Goal: Use online tool/utility

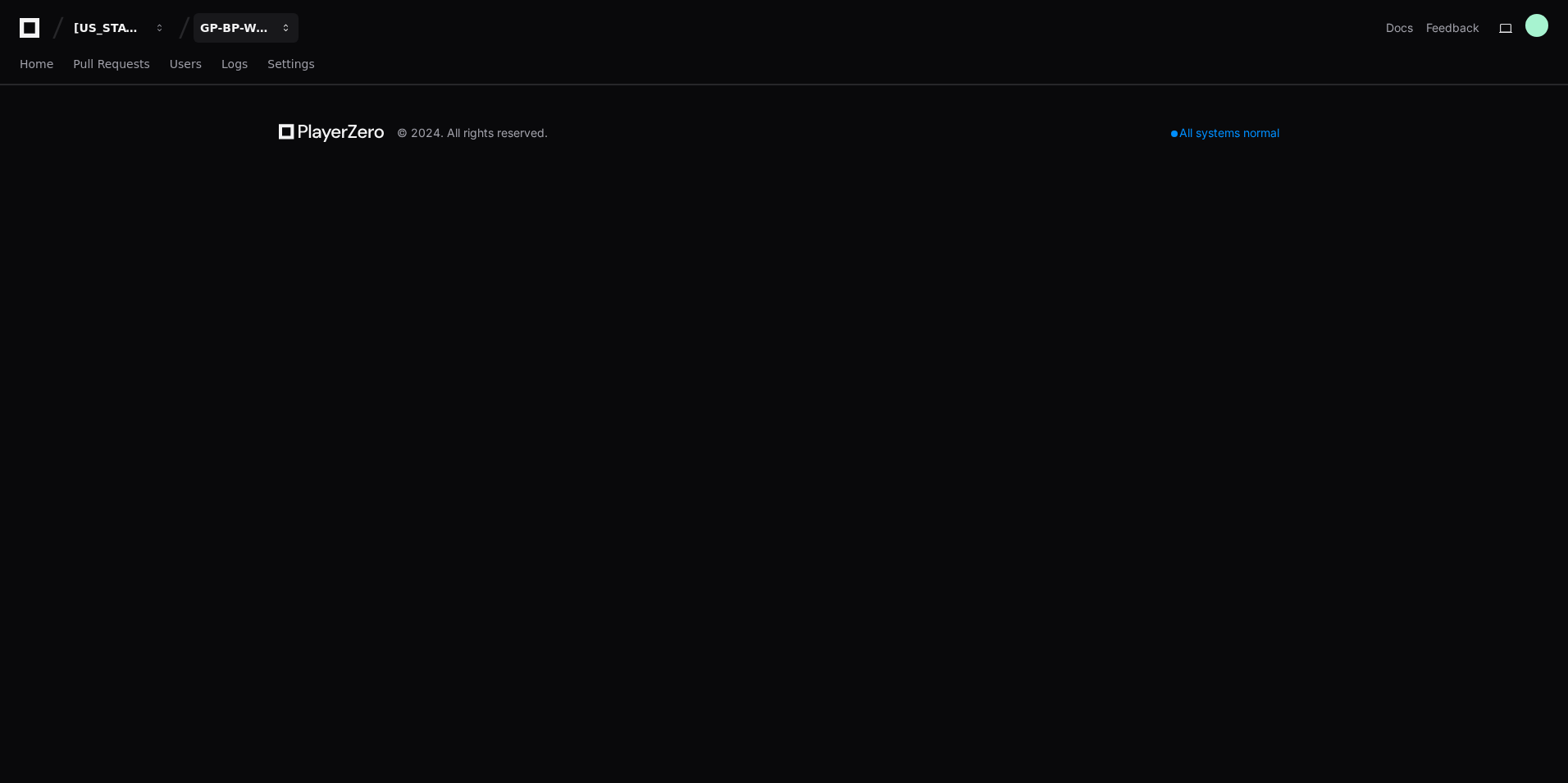
click at [212, 18] on button "GP-BP-WoodProducts" at bounding box center [246, 27] width 105 height 29
click at [286, 139] on button "G GP-WoodDuck 2.0" at bounding box center [308, 153] width 236 height 33
click at [11, 70] on div "Home Pull Requests Users Logs Settings" at bounding box center [784, 65] width 1568 height 39
click at [51, 67] on div "Home Pull Requests Users Logs Settings" at bounding box center [167, 64] width 296 height 38
click at [38, 59] on span "Home" at bounding box center [36, 64] width 34 height 10
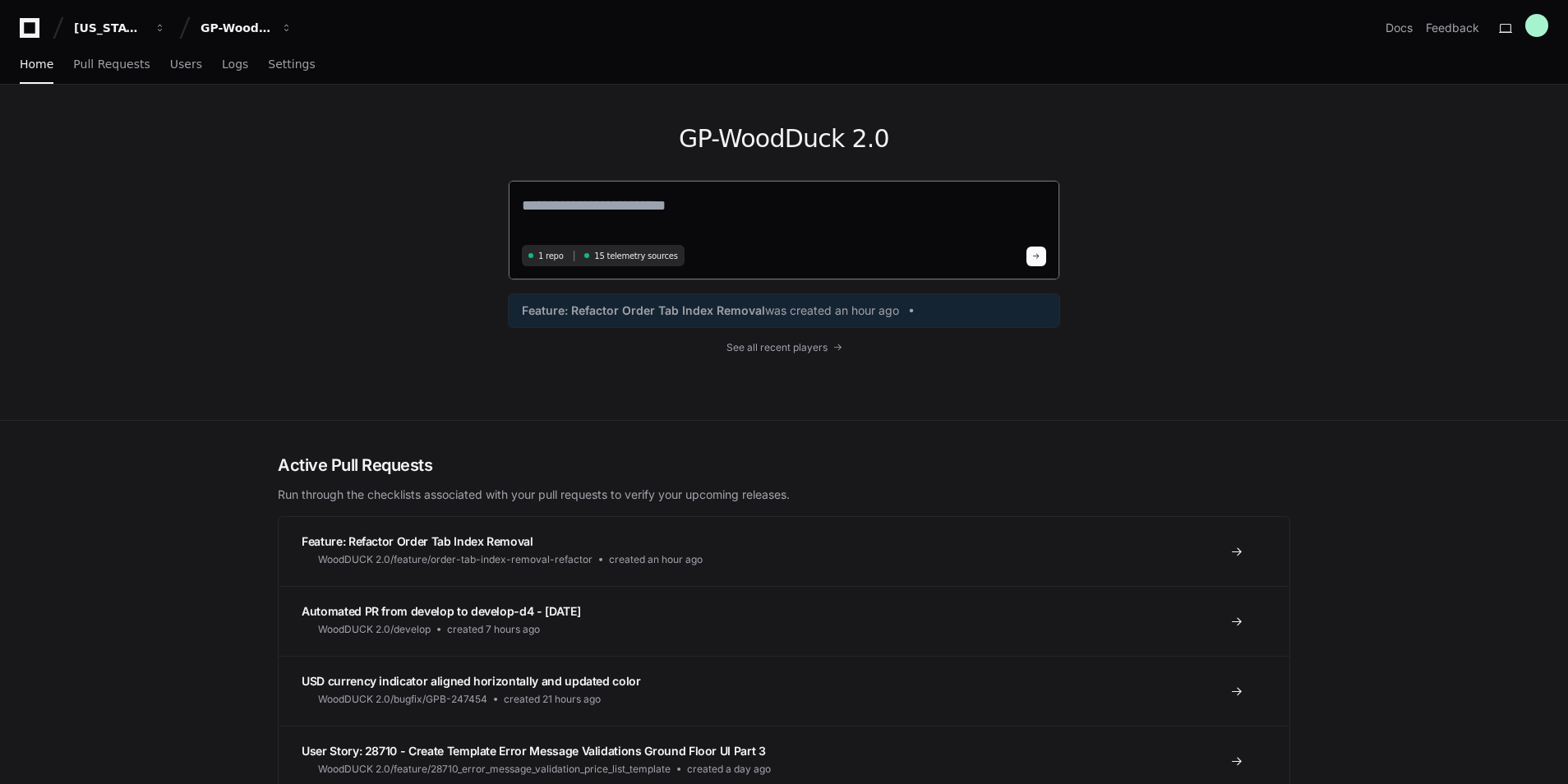
click at [617, 202] on textarea at bounding box center [784, 216] width 524 height 46
type textarea "**********"
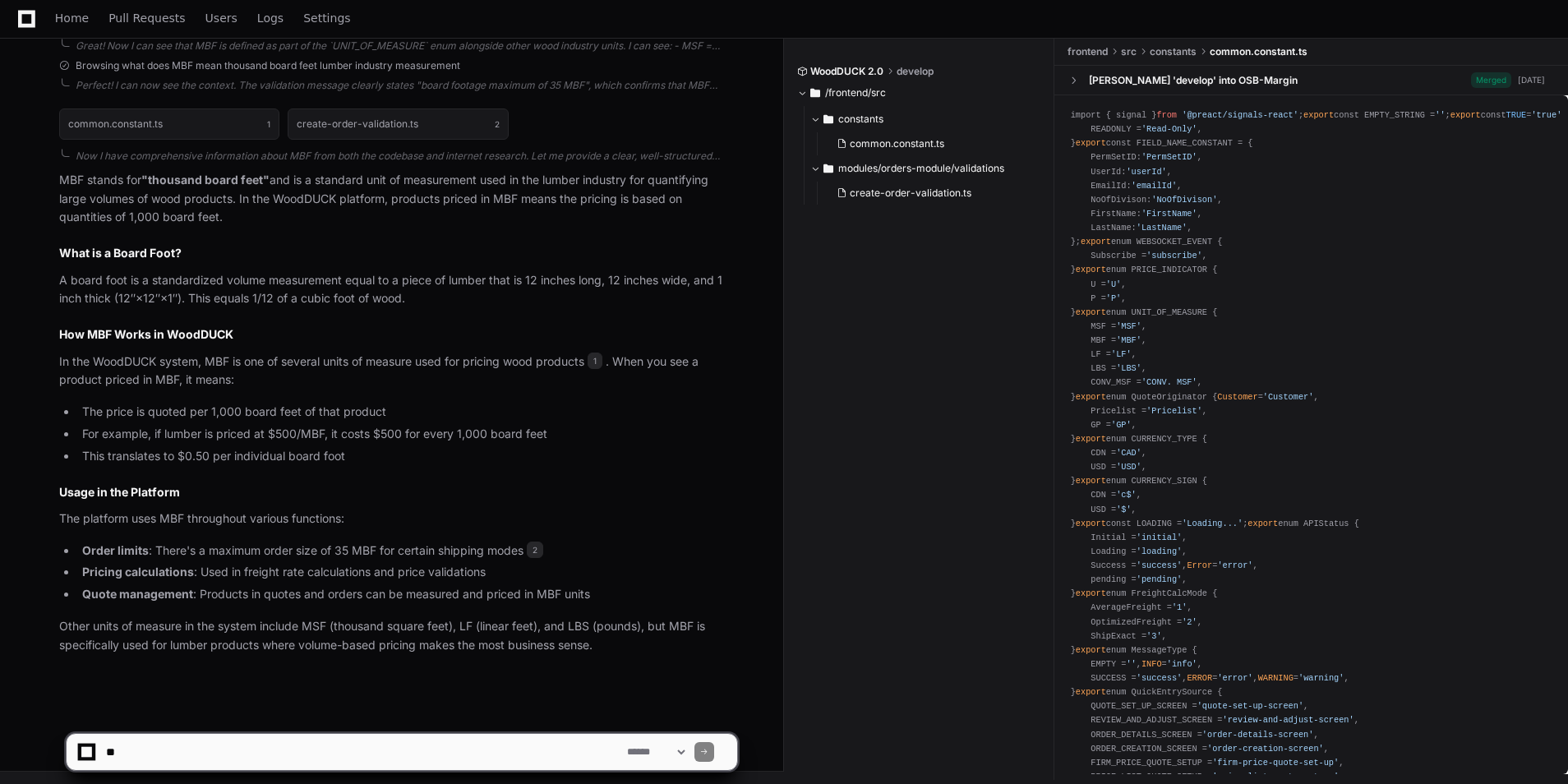
scroll to position [490, 0]
